Goal: Task Accomplishment & Management: Manage account settings

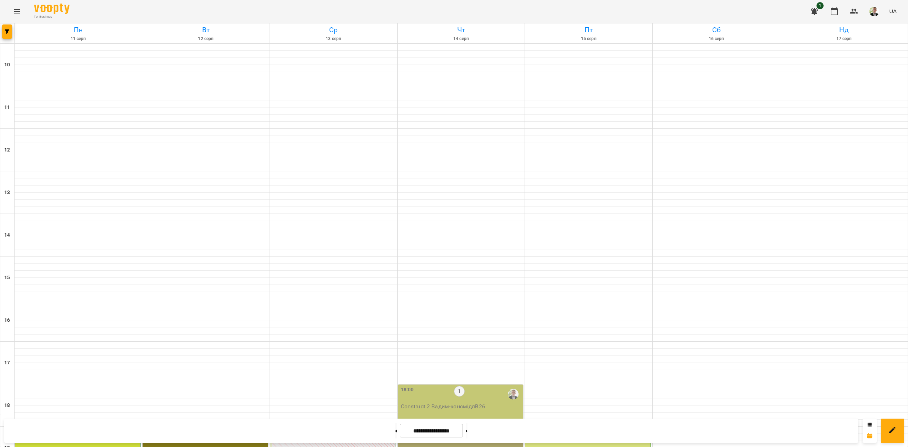
scroll to position [182, 0]
drag, startPoint x: 474, startPoint y: 237, endPoint x: 469, endPoint y: 236, distance: 5.1
click at [469, 384] on div "18:00 1 Construct 2 [PERSON_NAME] - консмідлВ26" at bounding box center [461, 401] width 126 height 35
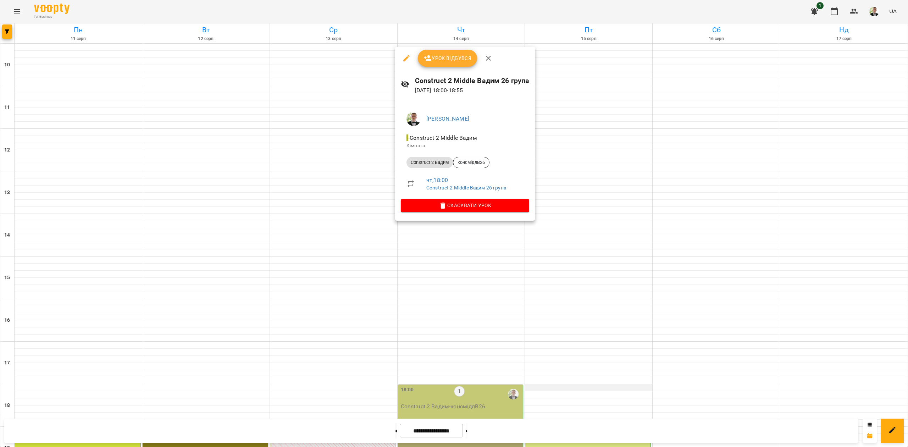
drag, startPoint x: 599, startPoint y: 166, endPoint x: 524, endPoint y: 205, distance: 84.1
click at [593, 169] on div at bounding box center [454, 223] width 908 height 447
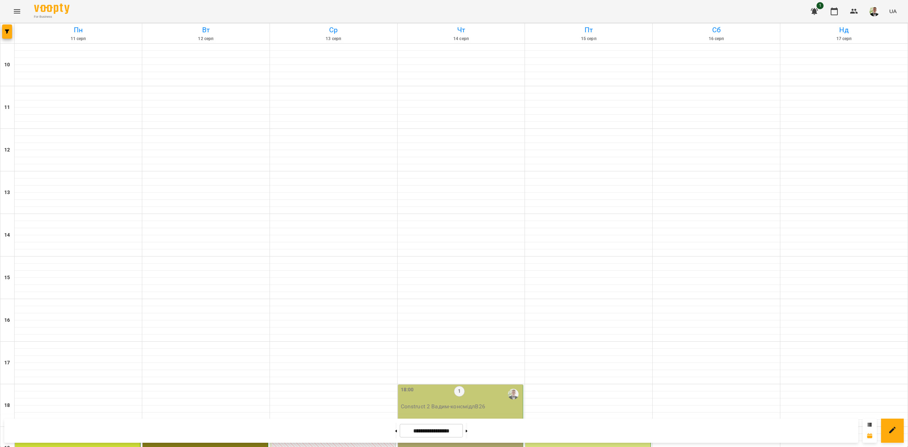
click at [428, 402] on p "Construct 2 [PERSON_NAME] - консмідлВ26" at bounding box center [461, 406] width 121 height 9
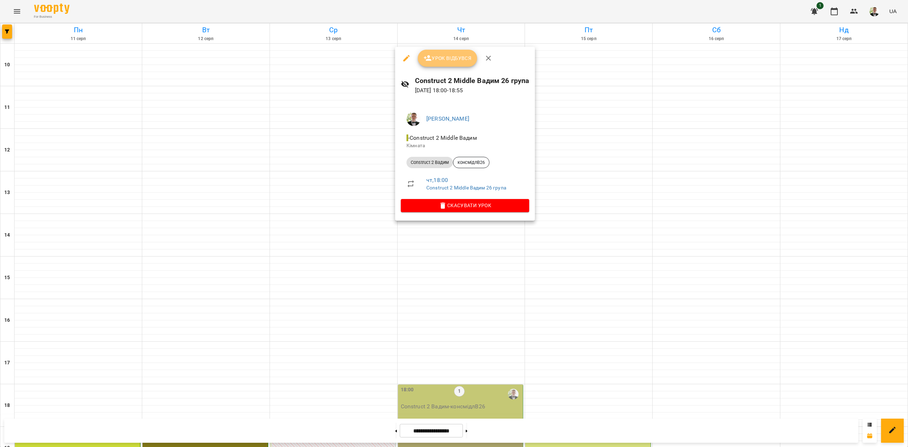
click at [443, 54] on span "Урок відбувся" at bounding box center [447, 58] width 48 height 9
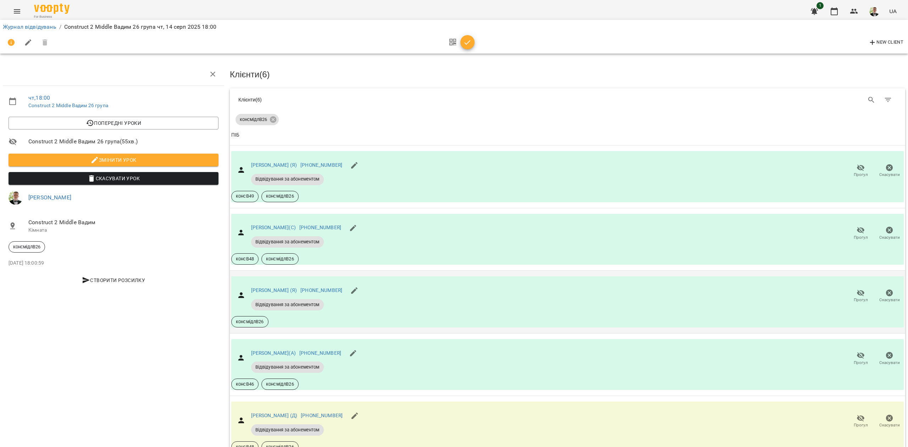
scroll to position [106, 0]
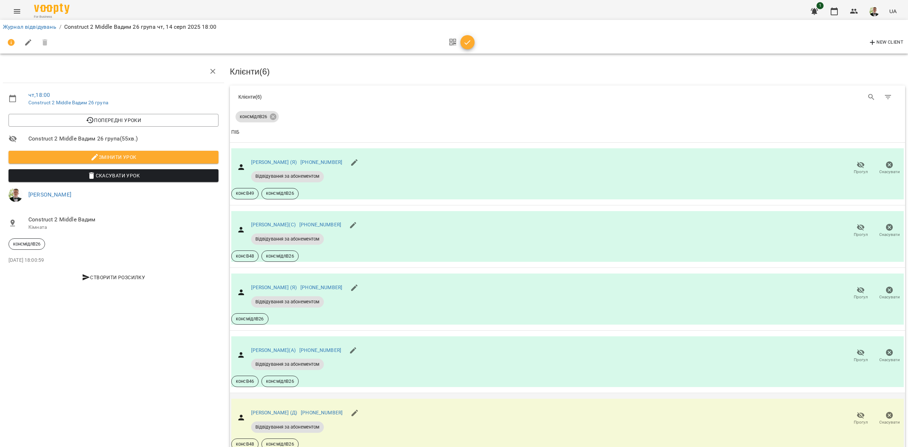
click at [857, 411] on icon "button" at bounding box center [861, 415] width 9 height 9
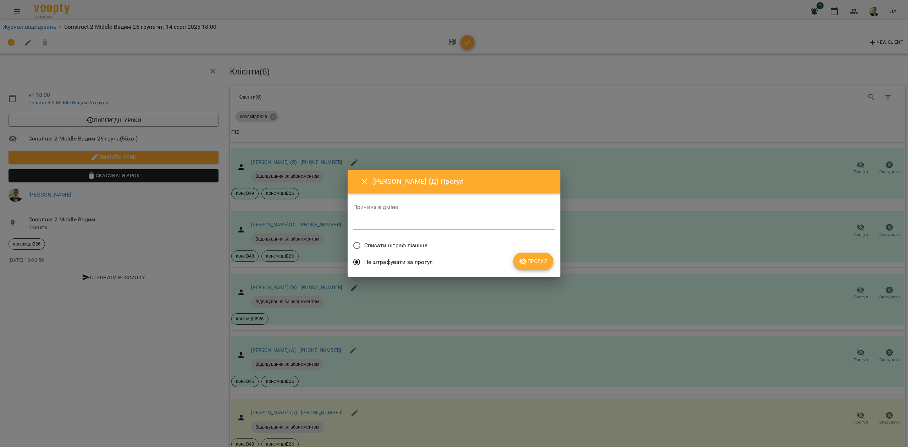
click at [391, 242] on span "Списати штраф пізніше" at bounding box center [395, 245] width 63 height 9
click at [548, 260] on button "Прогул" at bounding box center [533, 261] width 40 height 17
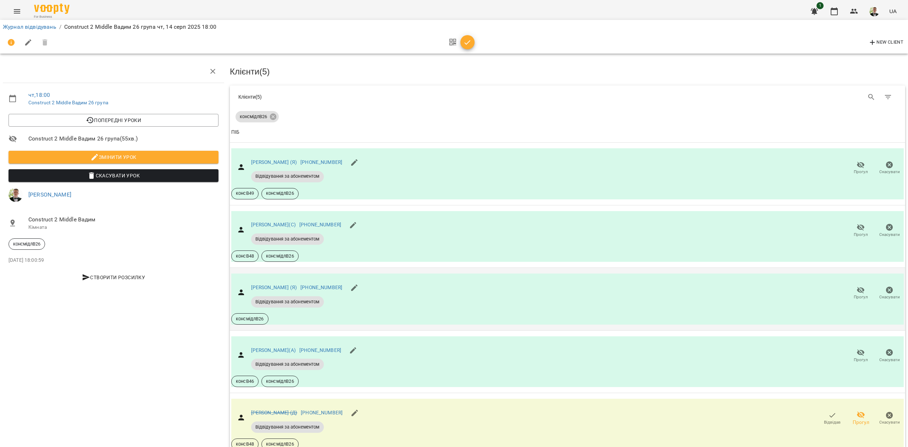
scroll to position [0, 0]
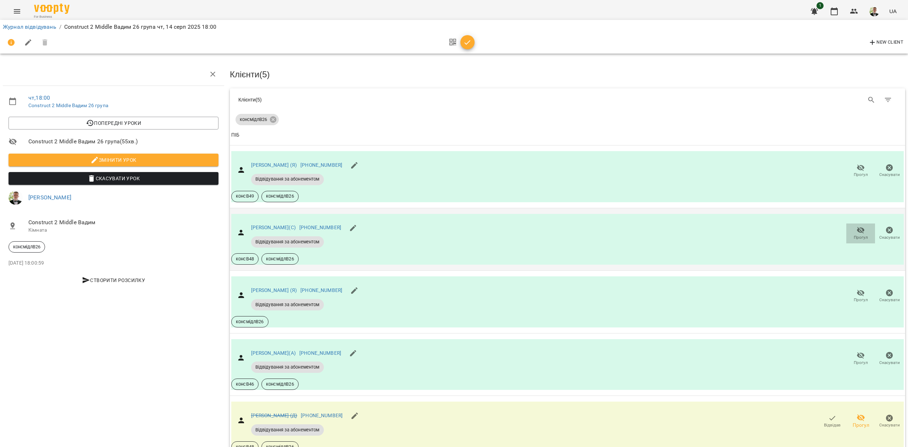
click at [857, 232] on icon "button" at bounding box center [861, 230] width 9 height 9
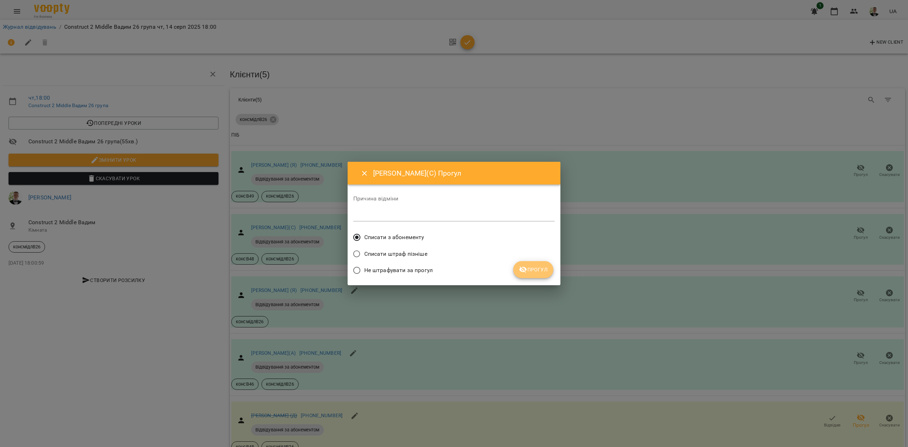
click at [535, 274] on button "Прогул" at bounding box center [533, 269] width 40 height 17
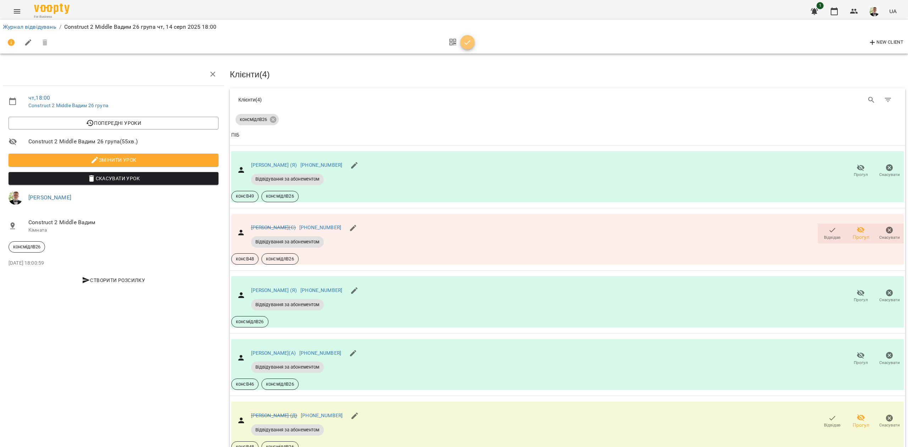
click at [465, 45] on icon "button" at bounding box center [467, 42] width 9 height 9
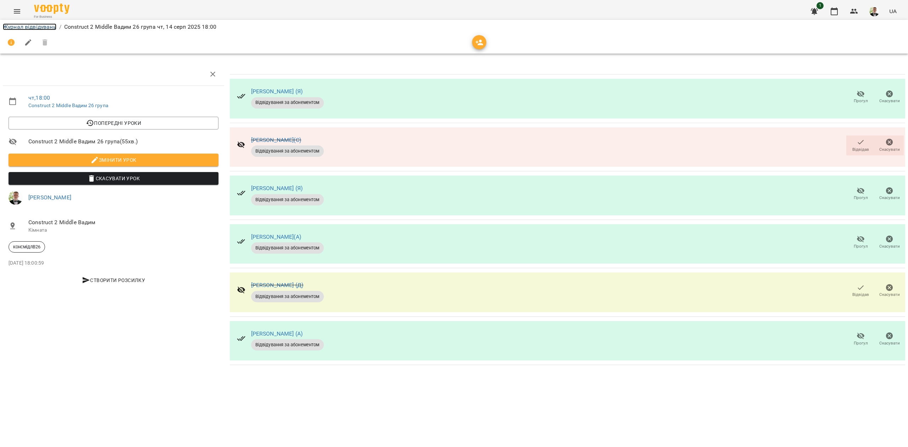
click at [33, 25] on link "Журнал відвідувань" at bounding box center [30, 26] width 54 height 7
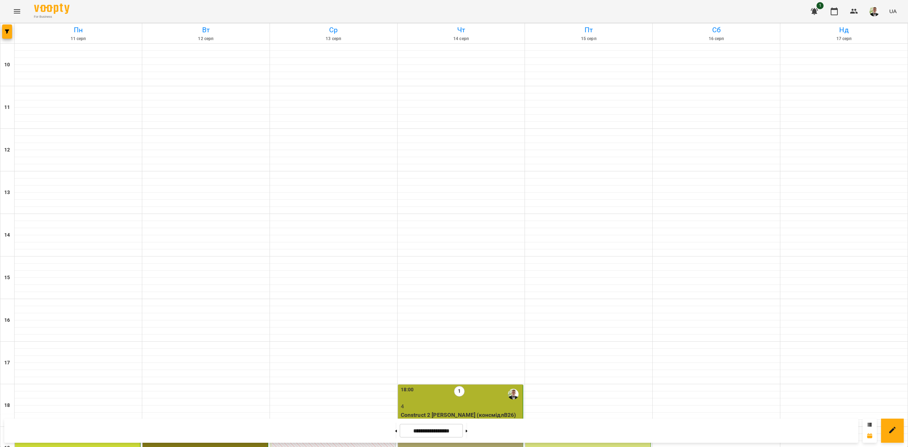
scroll to position [182, 0]
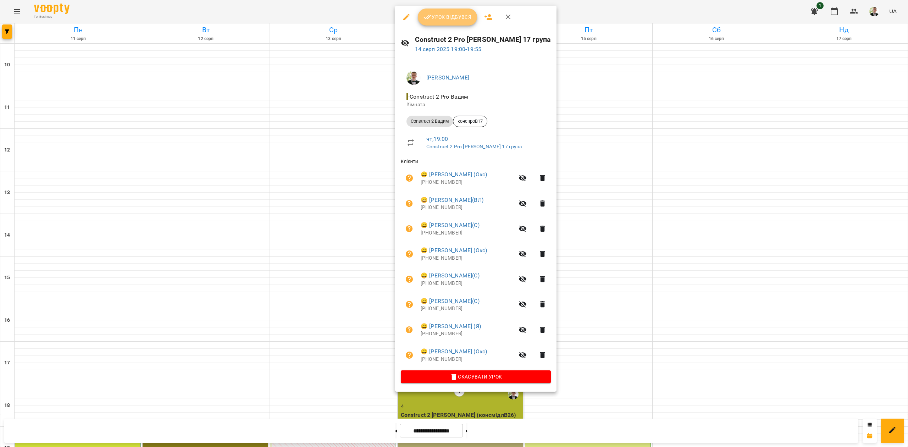
click at [458, 21] on span "Урок відбувся" at bounding box center [447, 17] width 48 height 9
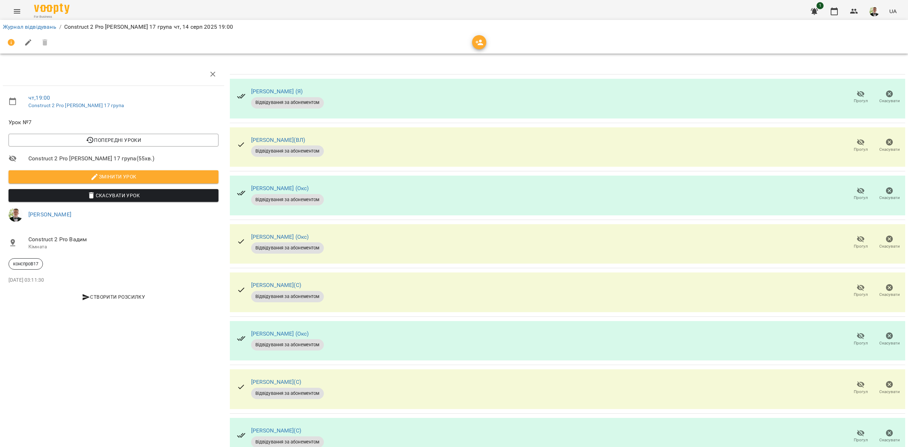
scroll to position [29, 0]
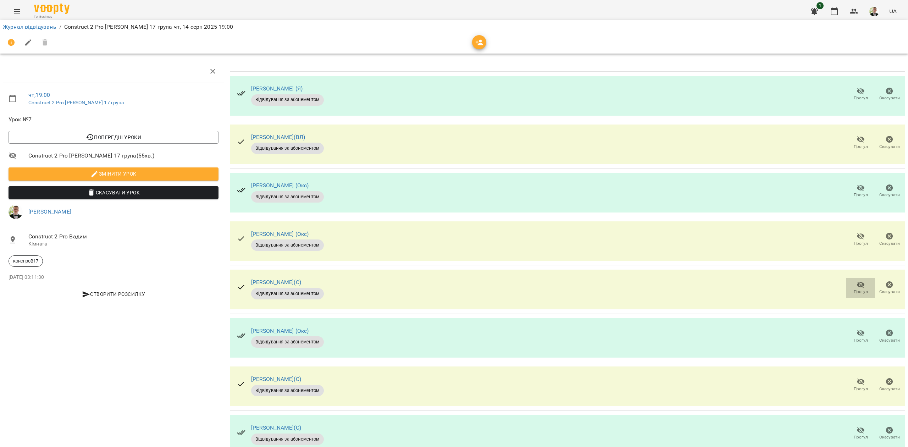
click at [857, 281] on icon "button" at bounding box center [861, 285] width 9 height 9
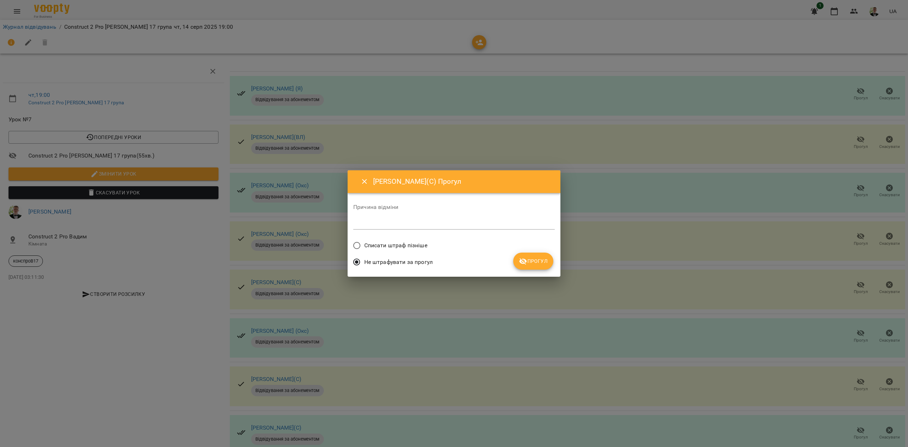
drag, startPoint x: 360, startPoint y: 229, endPoint x: 372, endPoint y: 240, distance: 16.6
click at [360, 229] on div "*" at bounding box center [453, 223] width 201 height 11
click at [376, 243] on span "Списати штраф пізніше" at bounding box center [395, 245] width 63 height 9
click at [521, 256] on button "Прогул" at bounding box center [533, 261] width 40 height 17
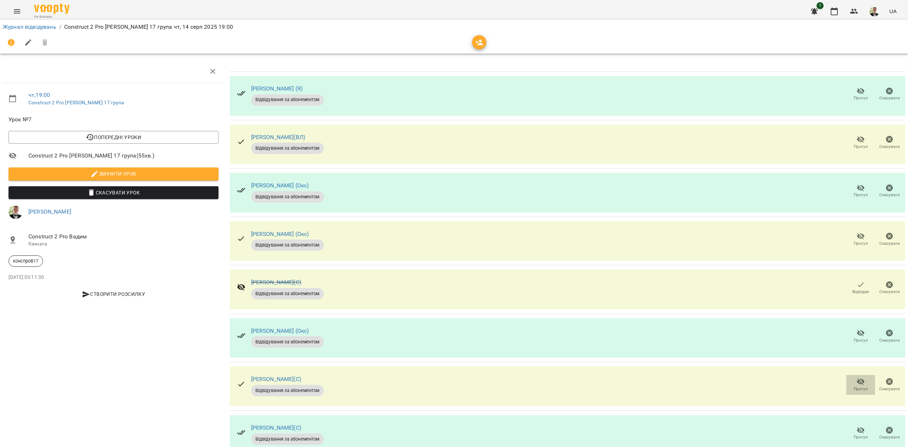
click at [857, 377] on icon "button" at bounding box center [861, 381] width 9 height 9
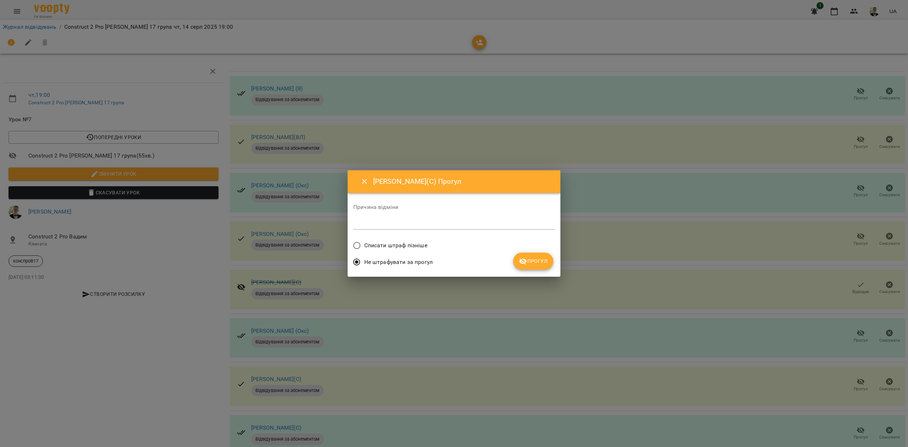
click at [378, 243] on span "Списати штраф пізніше" at bounding box center [395, 245] width 63 height 9
click at [528, 264] on span "Прогул" at bounding box center [533, 261] width 29 height 9
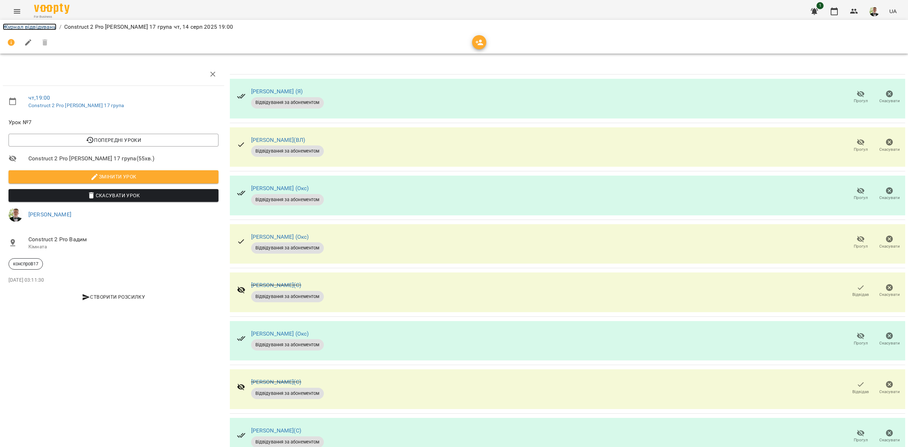
click at [35, 24] on link "Журнал відвідувань" at bounding box center [30, 26] width 54 height 7
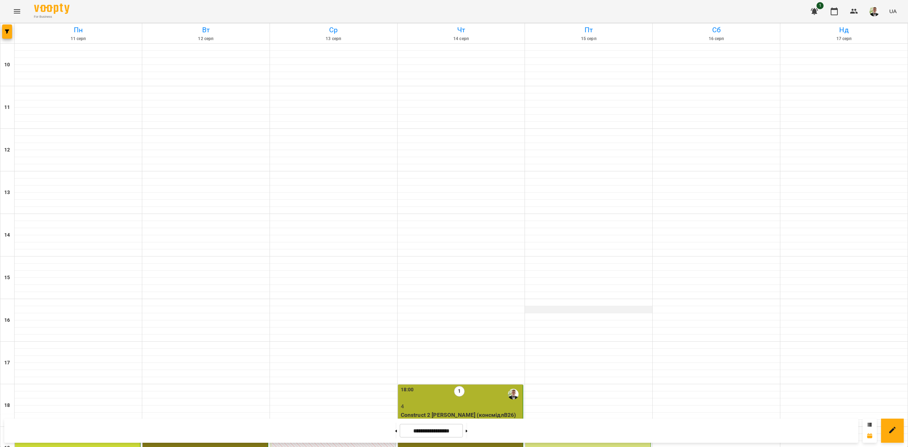
scroll to position [182, 0]
drag, startPoint x: 762, startPoint y: 185, endPoint x: 720, endPoint y: 195, distance: 43.3
click at [760, 342] on div at bounding box center [716, 363] width 127 height 43
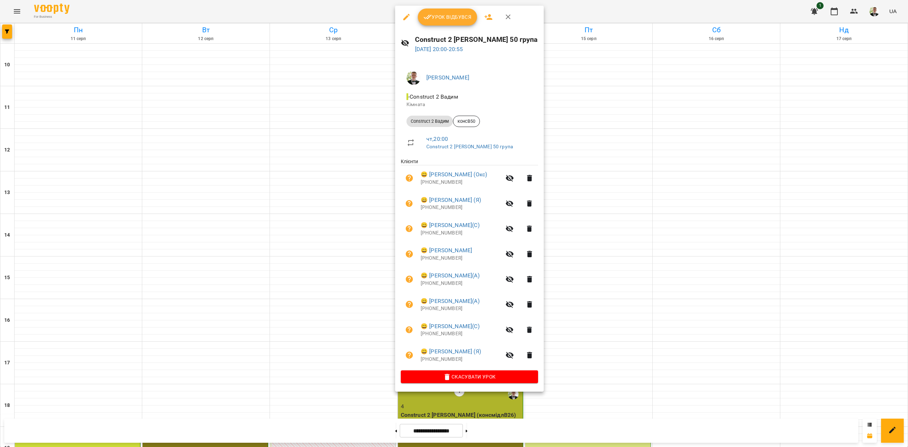
click at [451, 20] on span "Урок відбувся" at bounding box center [447, 17] width 48 height 9
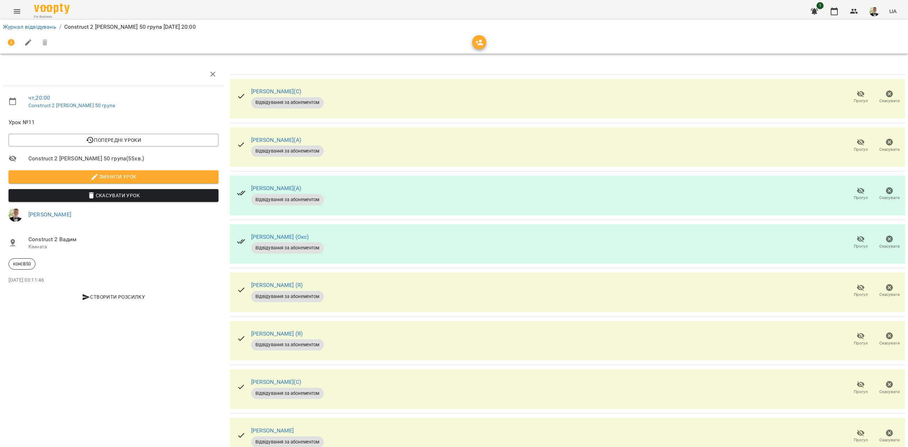
scroll to position [29, 0]
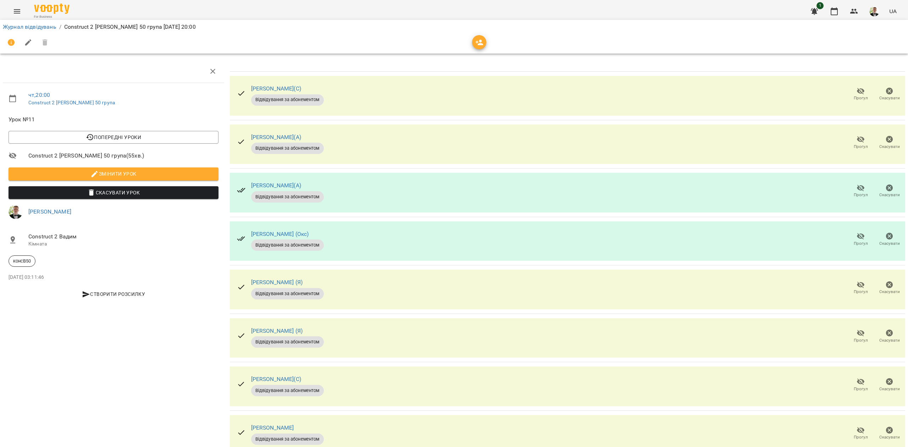
click at [857, 329] on icon "button" at bounding box center [861, 333] width 9 height 9
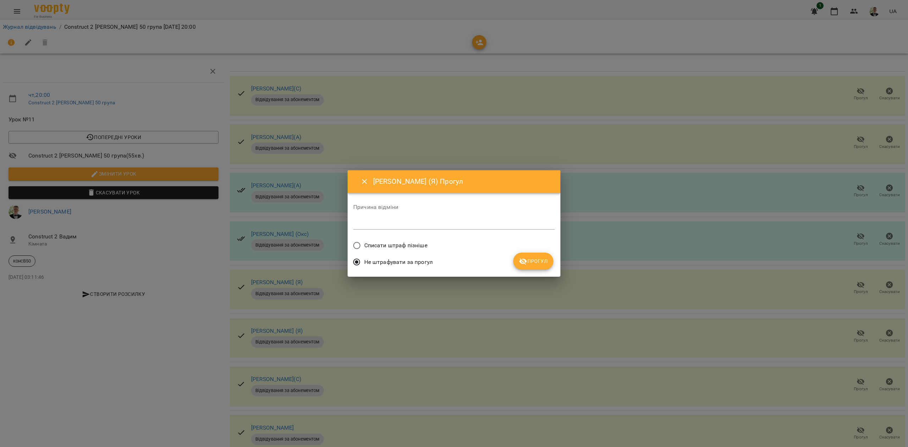
click at [382, 236] on div "Причина відміни *" at bounding box center [453, 219] width 201 height 40
click at [404, 242] on span "Списати штраф пізніше" at bounding box center [395, 245] width 63 height 9
click at [528, 261] on span "Прогул" at bounding box center [533, 261] width 29 height 9
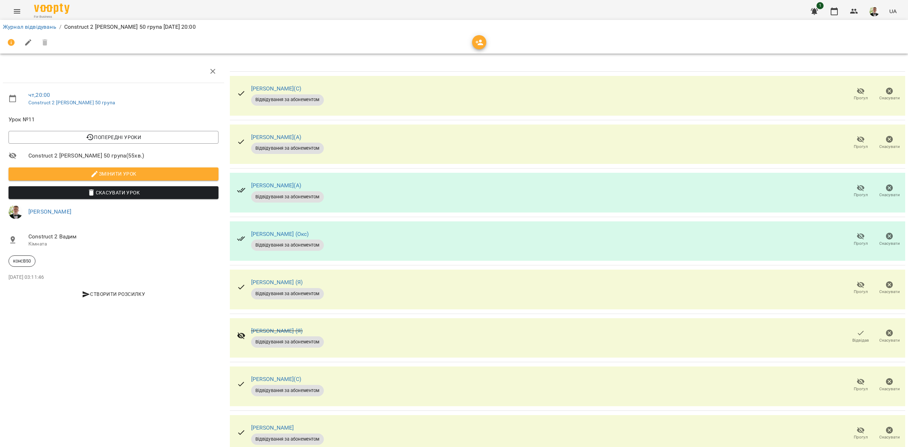
click at [860, 377] on span "Прогул" at bounding box center [860, 384] width 20 height 14
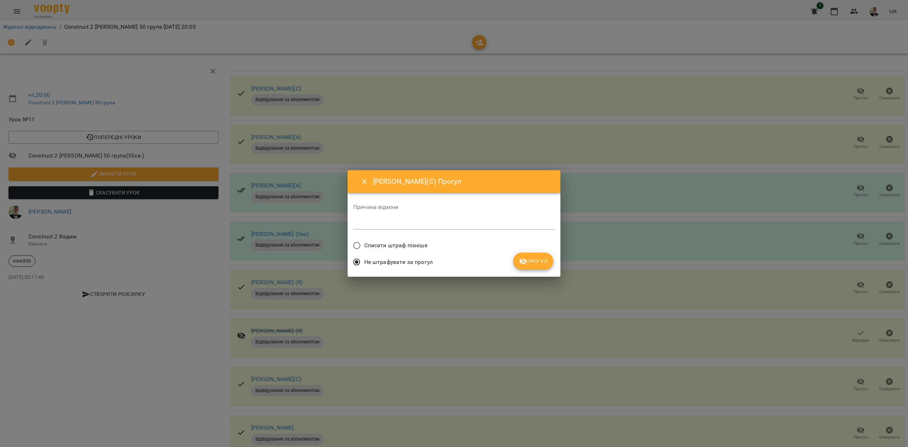
click at [403, 245] on span "Списати штраф пізніше" at bounding box center [395, 245] width 63 height 9
click at [531, 261] on span "Прогул" at bounding box center [533, 261] width 29 height 9
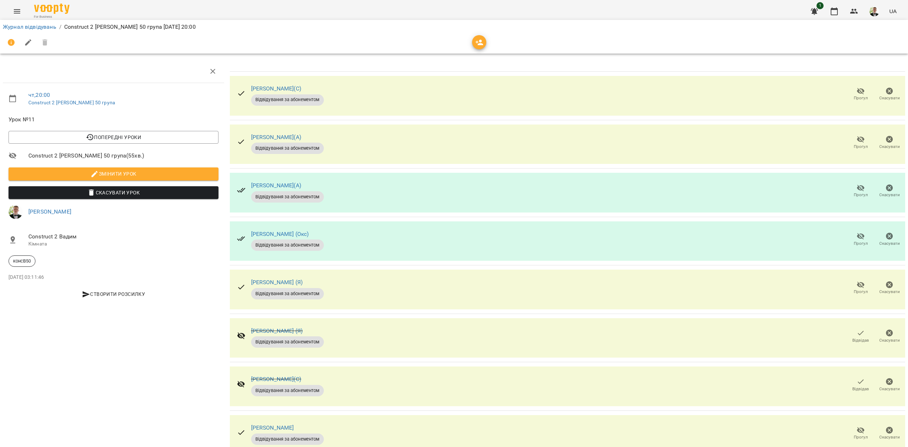
click at [850, 426] on span "Прогул" at bounding box center [860, 433] width 20 height 14
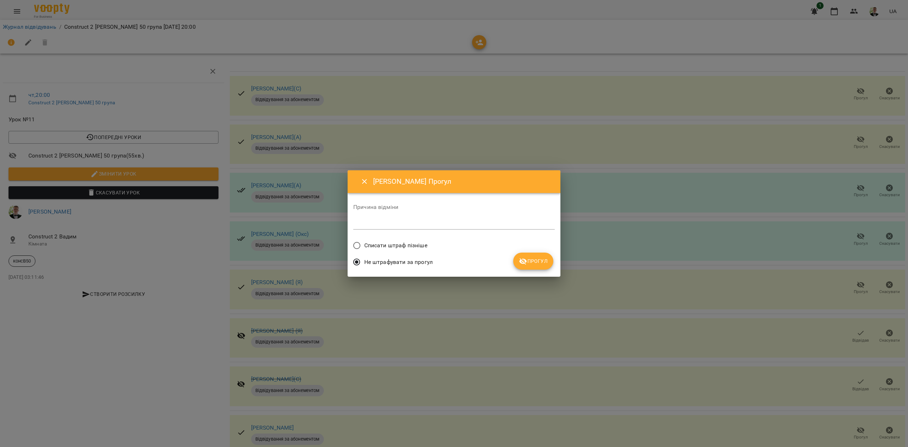
click at [391, 245] on span "Списати штраф пізніше" at bounding box center [395, 245] width 63 height 9
click at [527, 260] on icon "submit" at bounding box center [523, 261] width 9 height 9
